Goal: Transaction & Acquisition: Purchase product/service

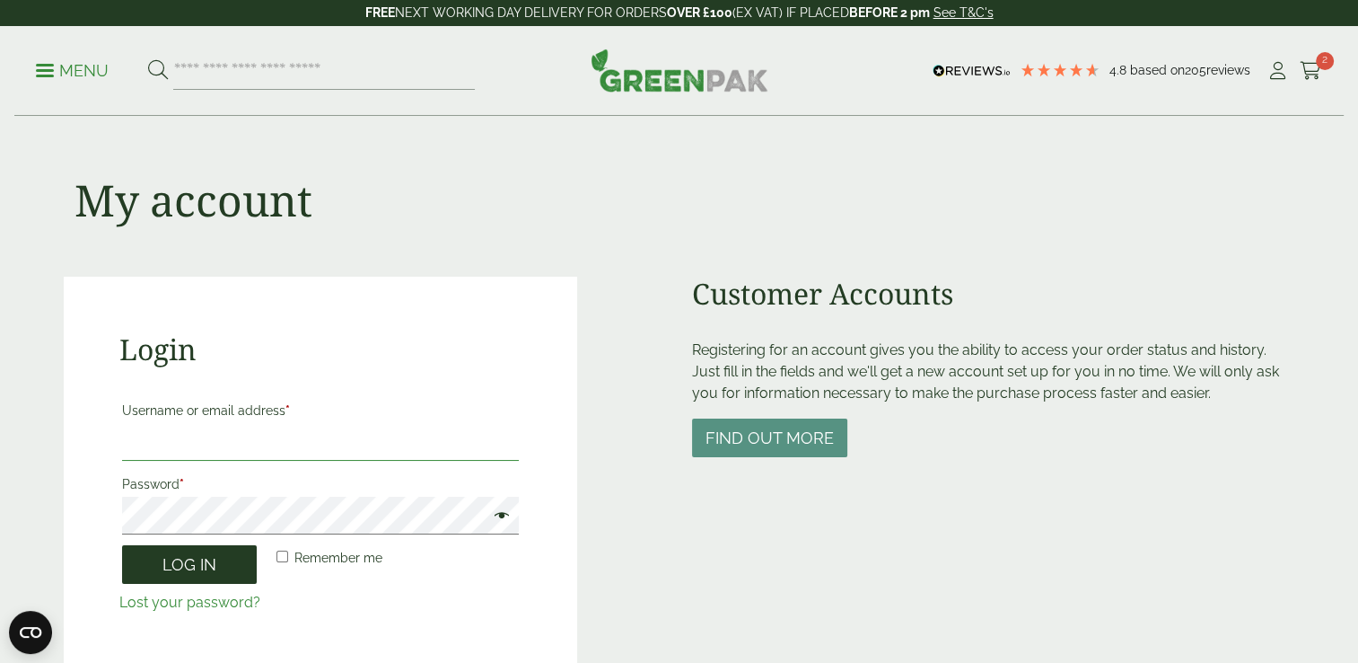
type input "**********"
click at [218, 573] on button "Log in" at bounding box center [189, 564] width 135 height 39
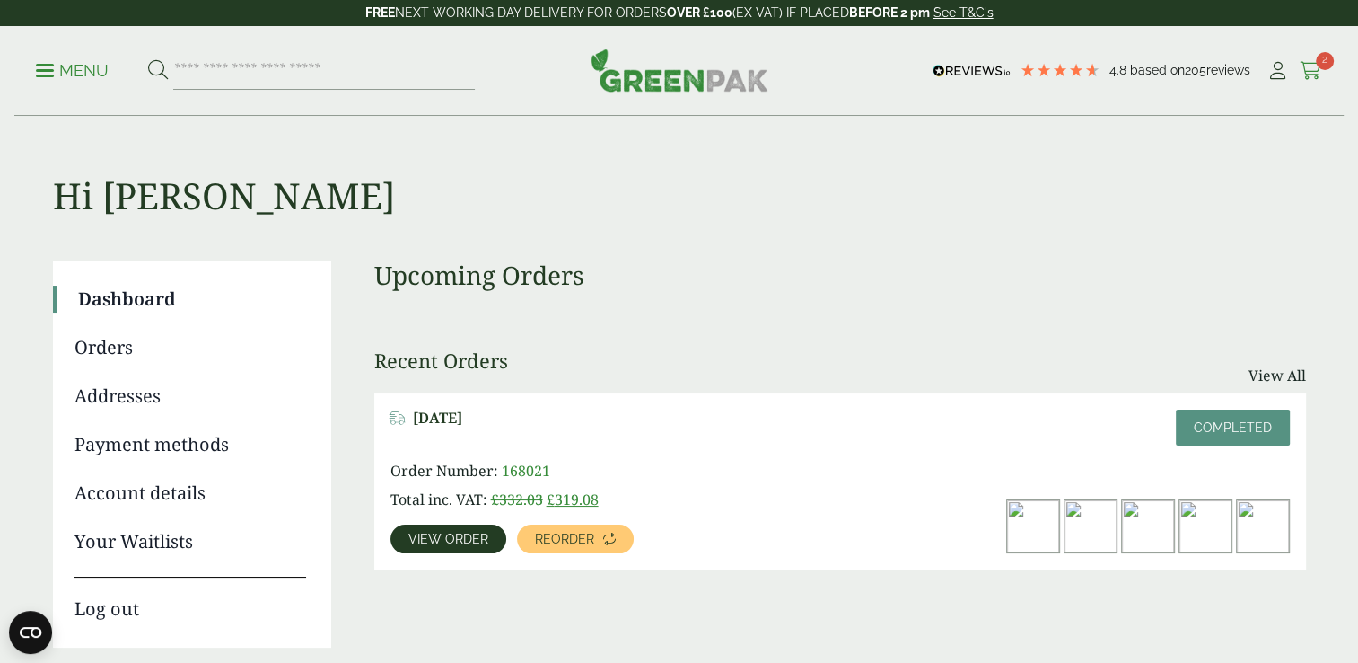
click at [1310, 67] on icon at bounding box center [1311, 71] width 22 height 18
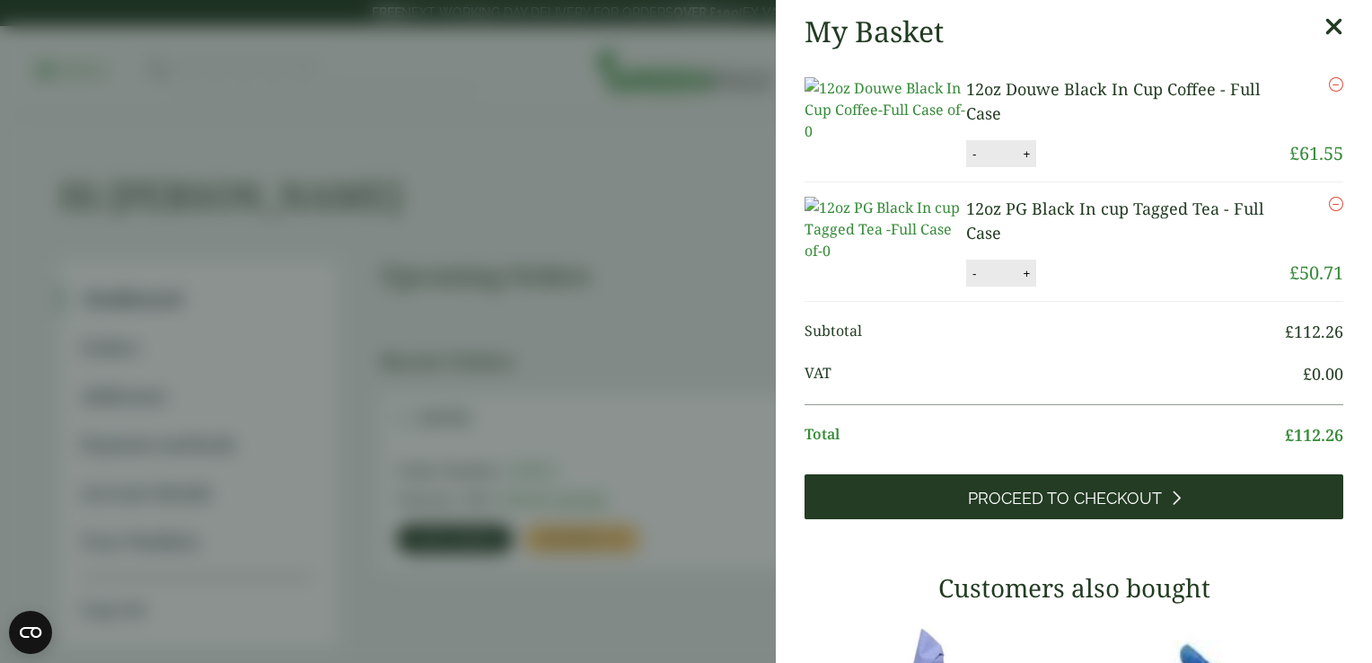
click at [1066, 519] on link "Proceed to Checkout" at bounding box center [1073, 496] width 539 height 45
